Goal: Find specific page/section: Find specific page/section

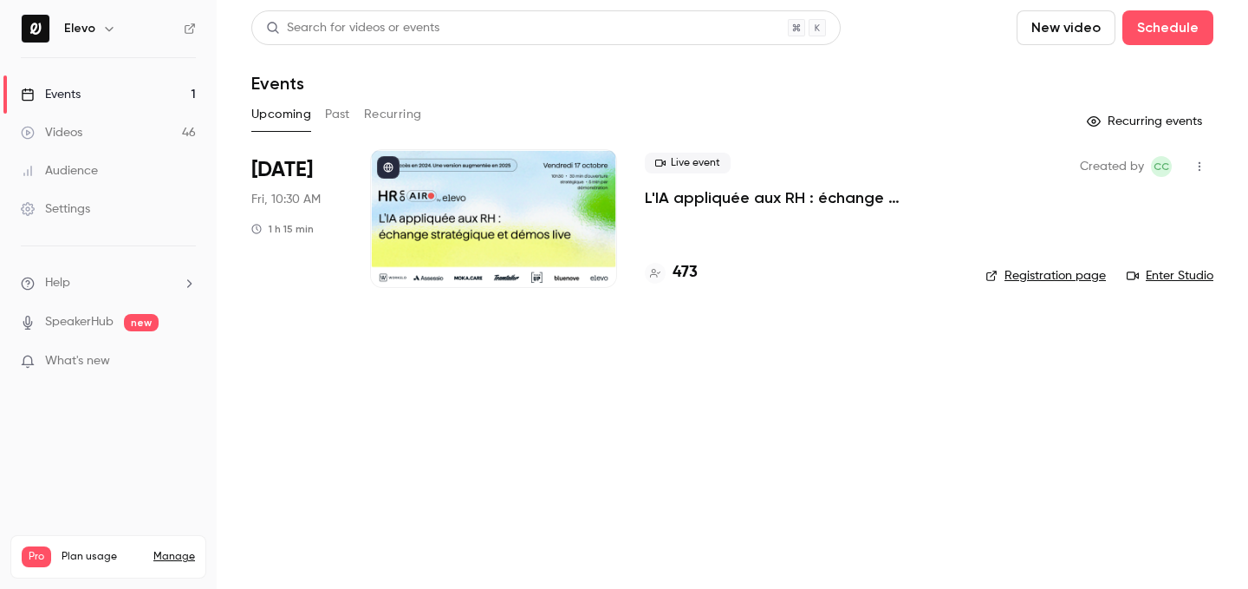
click at [691, 266] on h4 "473" at bounding box center [685, 272] width 25 height 23
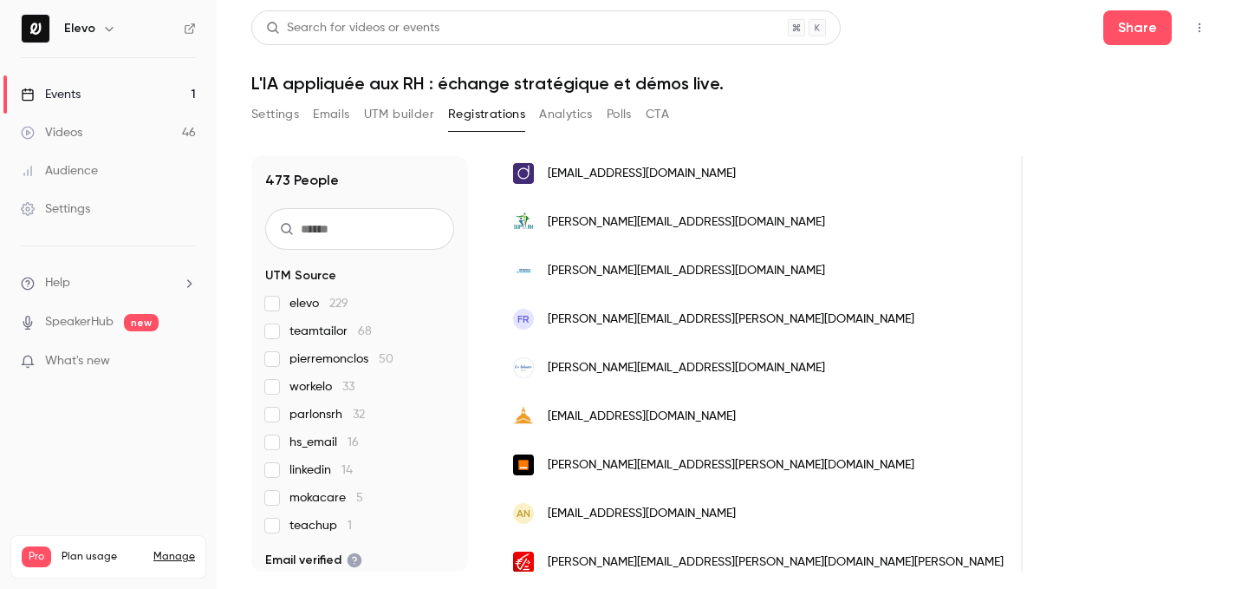
scroll to position [824, 0]
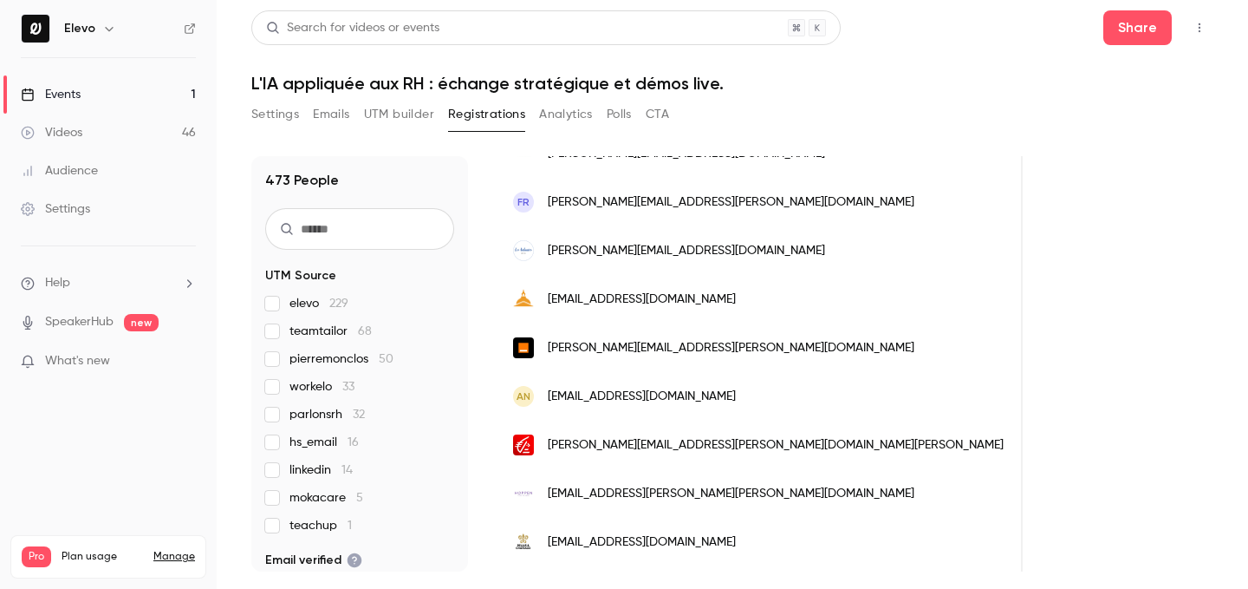
click at [143, 94] on link "Events 1" at bounding box center [108, 94] width 217 height 38
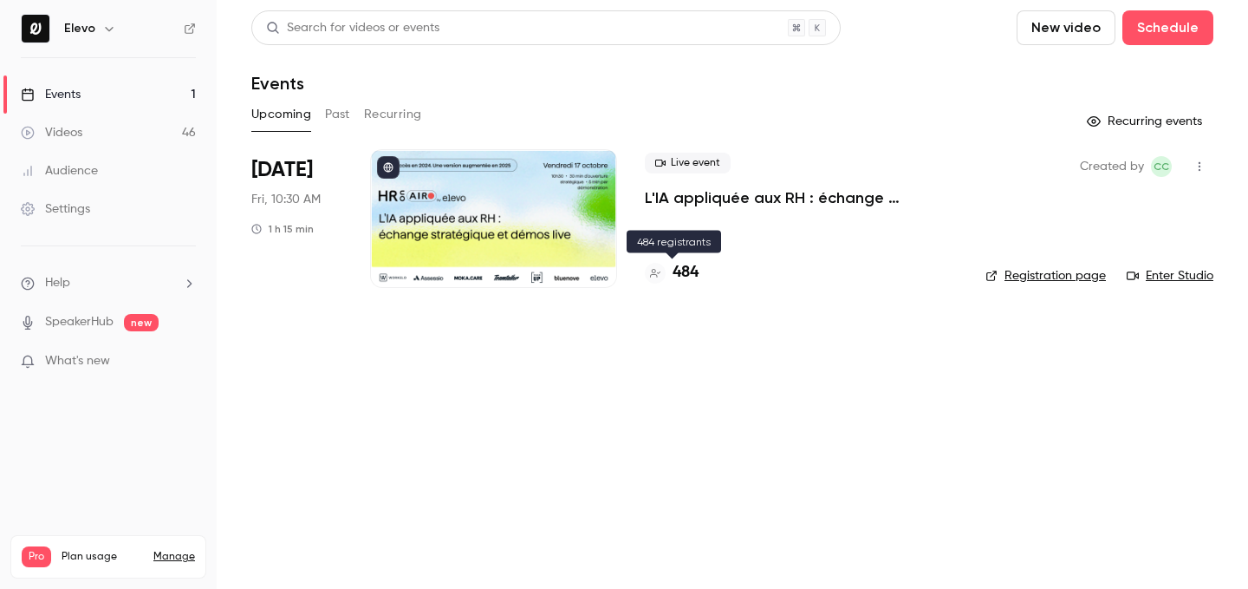
click at [697, 270] on h4 "484" at bounding box center [686, 272] width 26 height 23
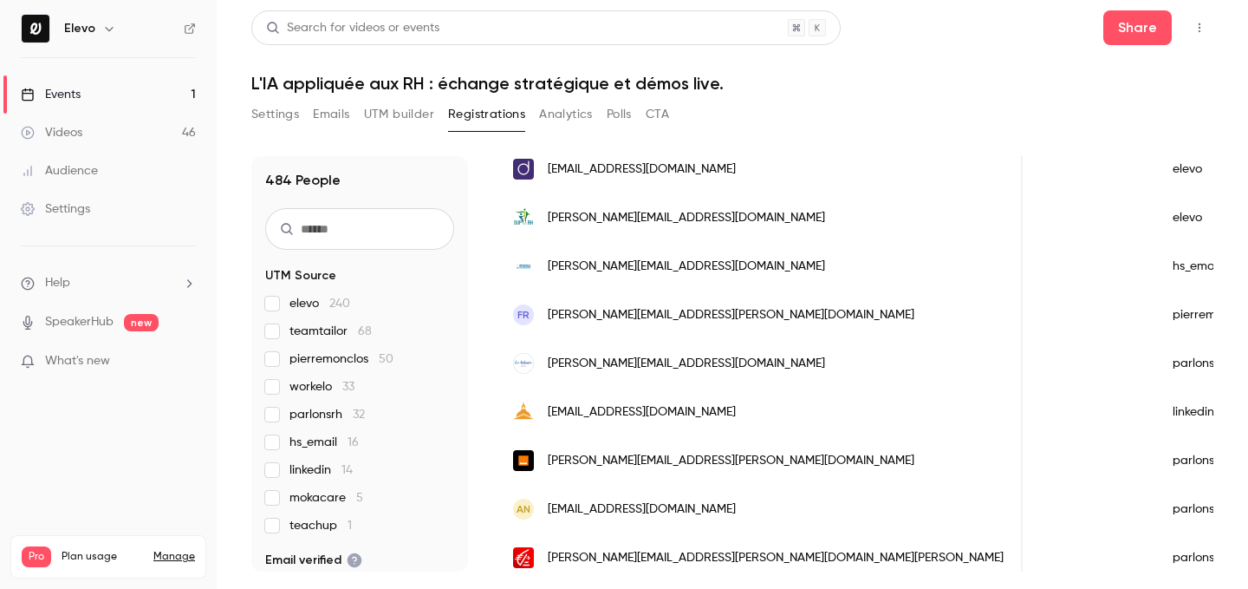
scroll to position [1535, 0]
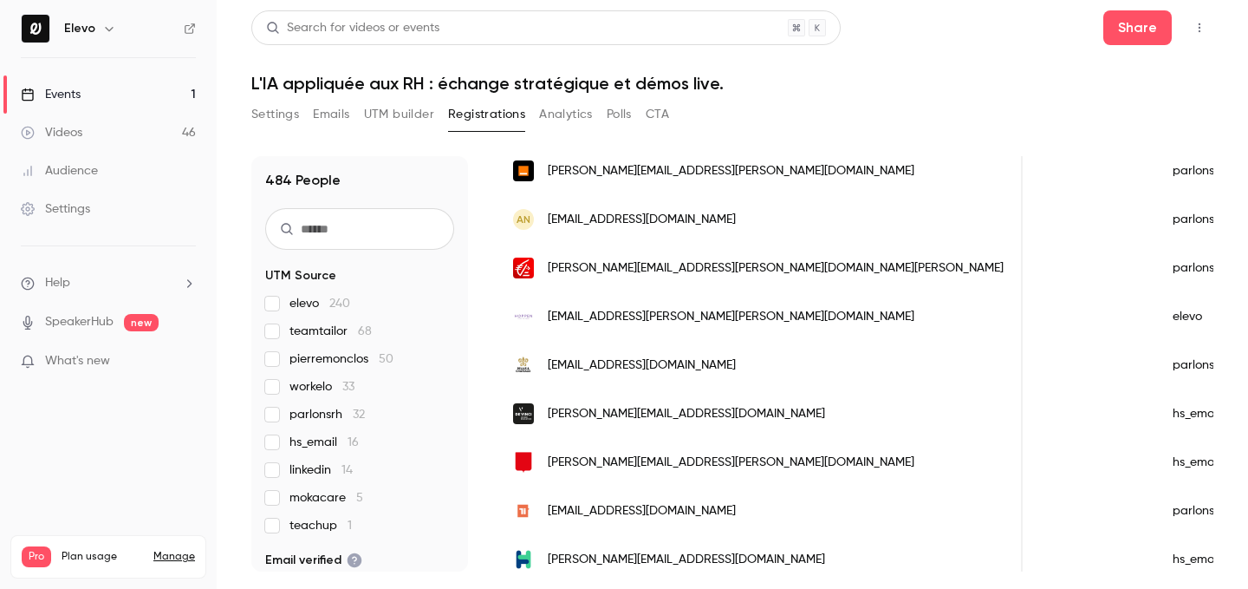
click at [151, 84] on link "Events 1" at bounding box center [108, 94] width 217 height 38
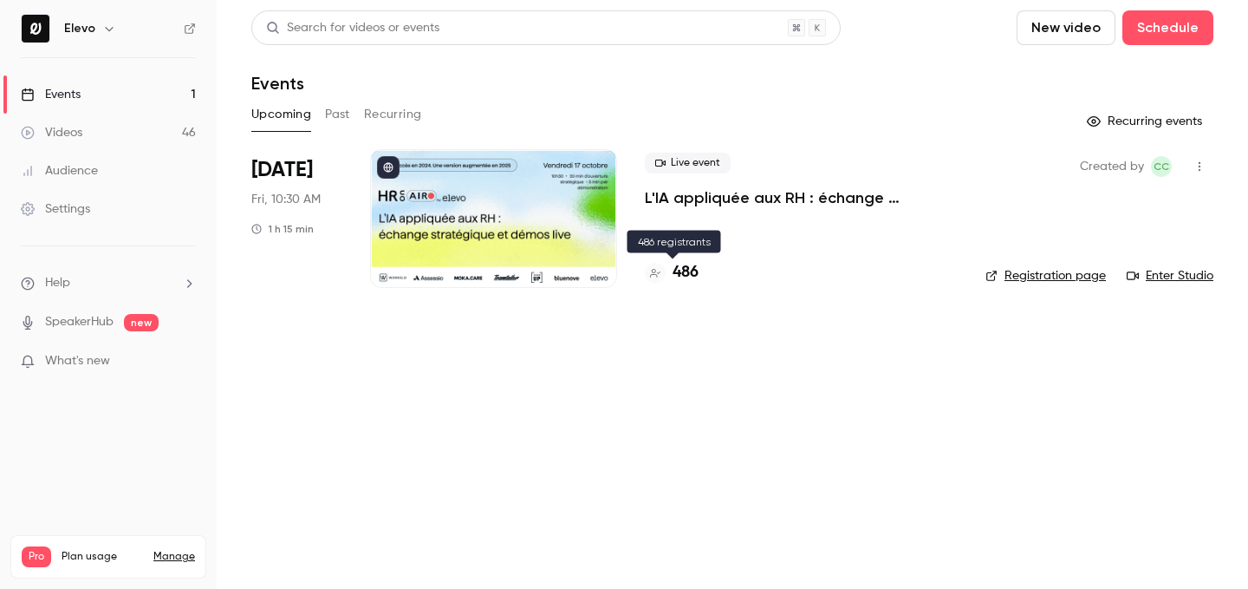
click at [688, 268] on h4 "486" at bounding box center [686, 272] width 26 height 23
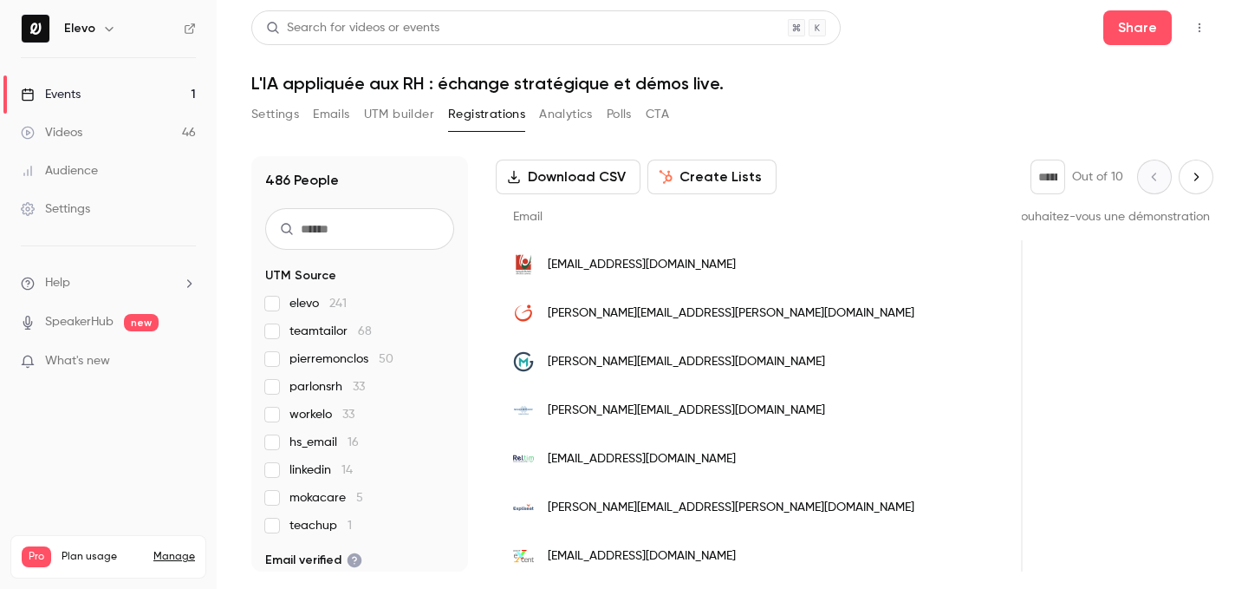
scroll to position [0, 1638]
